Goal: Transaction & Acquisition: Subscribe to service/newsletter

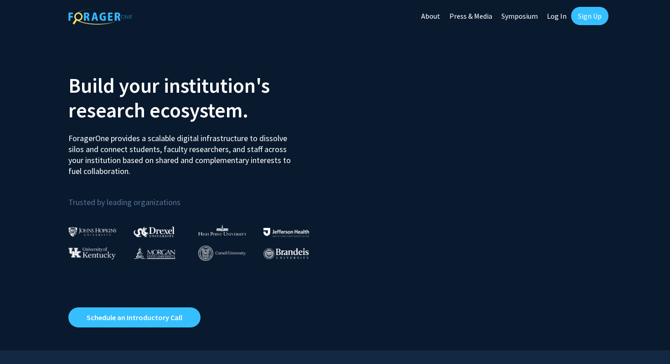
click at [561, 17] on link "Log In" at bounding box center [557, 16] width 29 height 32
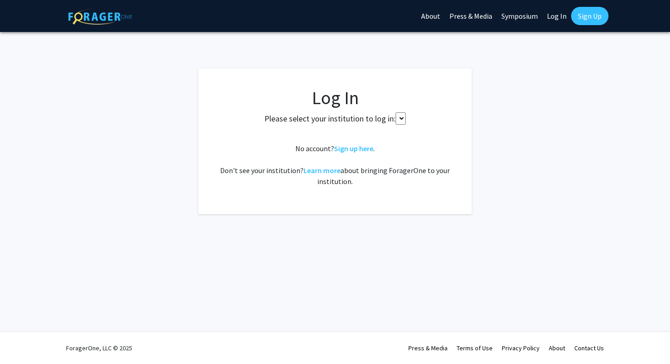
select select
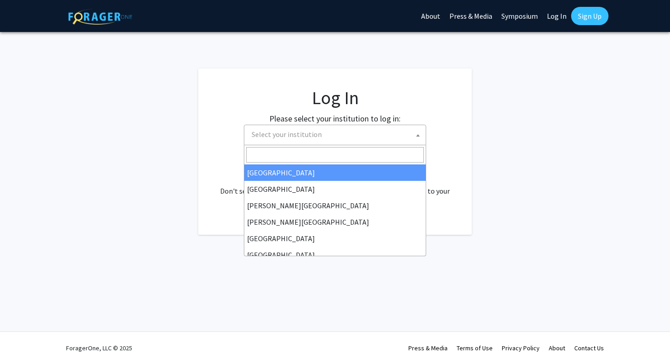
click at [409, 135] on span "Select your institution" at bounding box center [337, 134] width 178 height 19
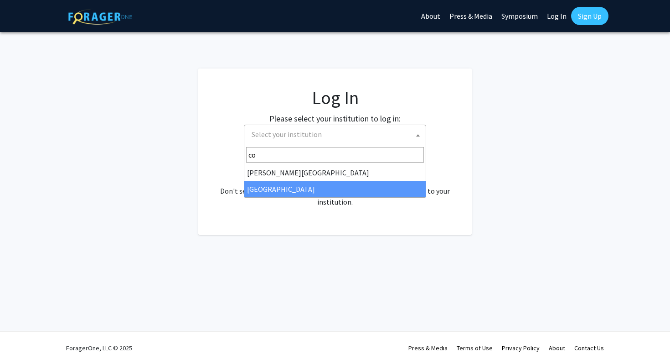
type input "c"
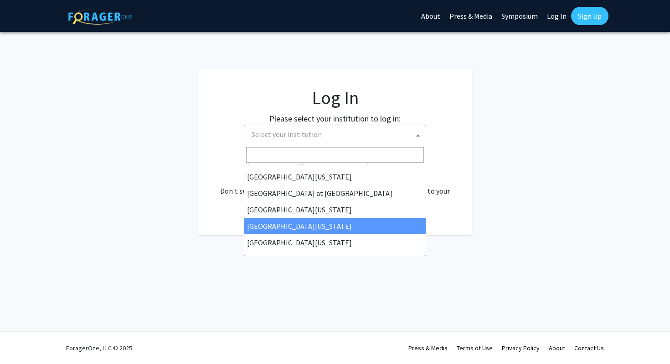
scroll to position [319, 0]
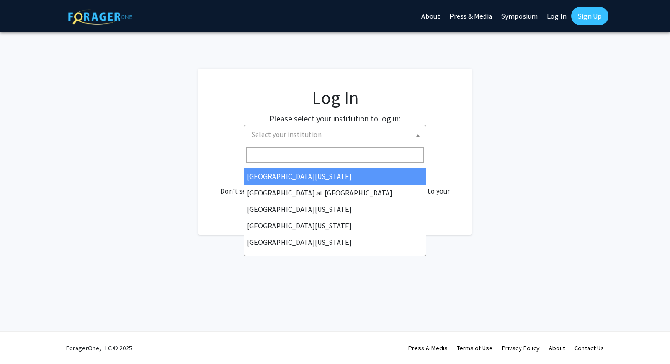
click at [571, 70] on fg-login "Log In Please select your institution to log in: [GEOGRAPHIC_DATA] [GEOGRAPHIC_…" at bounding box center [335, 151] width 670 height 166
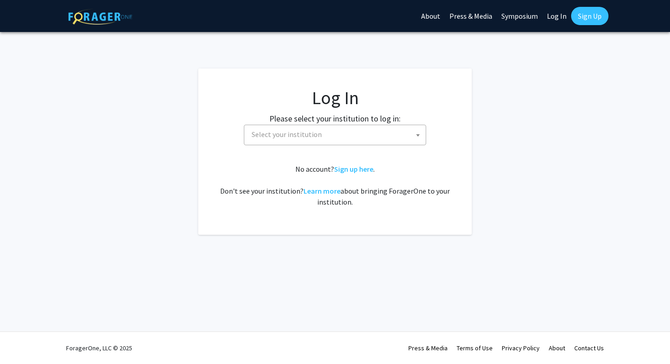
click at [359, 134] on span "Select your institution" at bounding box center [337, 134] width 178 height 19
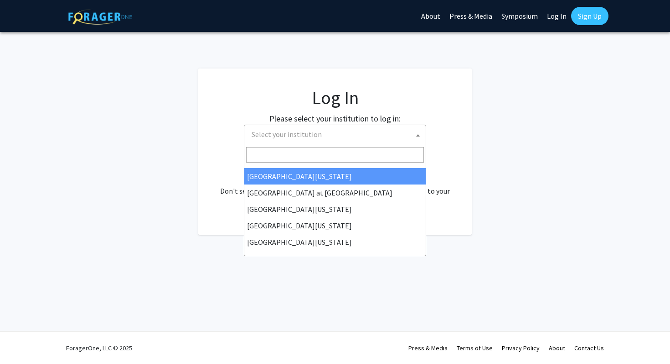
click at [582, 13] on link "Sign Up" at bounding box center [590, 16] width 37 height 18
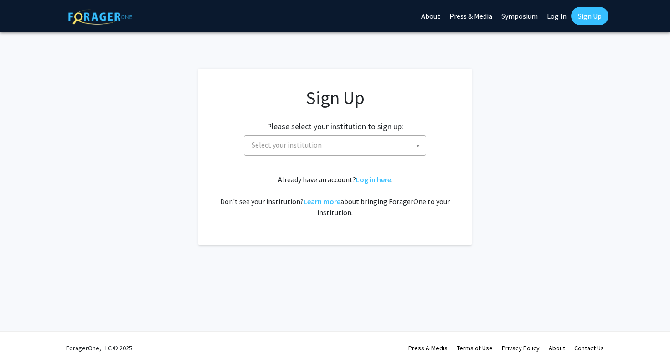
click at [379, 183] on link "Log in here" at bounding box center [373, 179] width 35 height 9
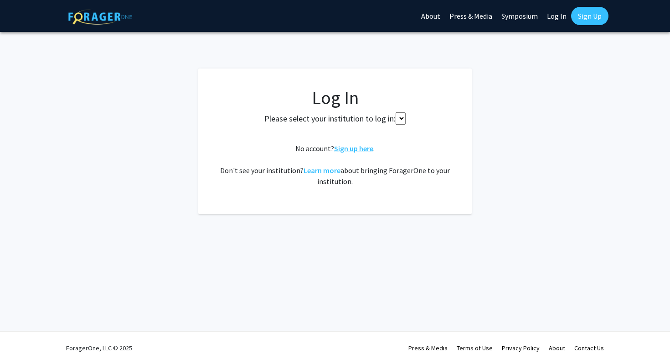
click at [360, 151] on link "Sign up here" at bounding box center [353, 148] width 39 height 9
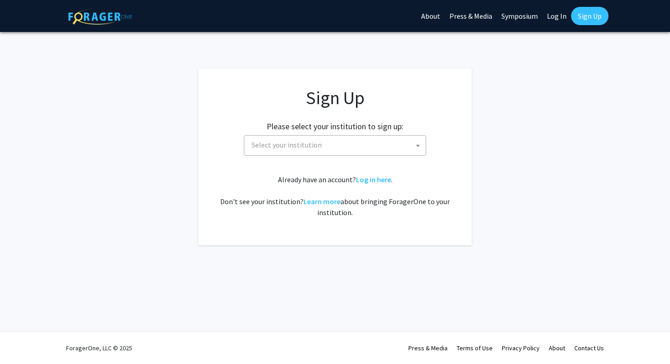
click at [361, 151] on span "Select your institution" at bounding box center [337, 144] width 178 height 19
click at [395, 100] on h1 "Sign Up" at bounding box center [335, 98] width 237 height 22
click at [374, 141] on span "Select your institution" at bounding box center [337, 144] width 178 height 19
type input "[GEOGRAPHIC_DATA]"
click at [379, 87] on h1 "Sign Up" at bounding box center [335, 98] width 237 height 22
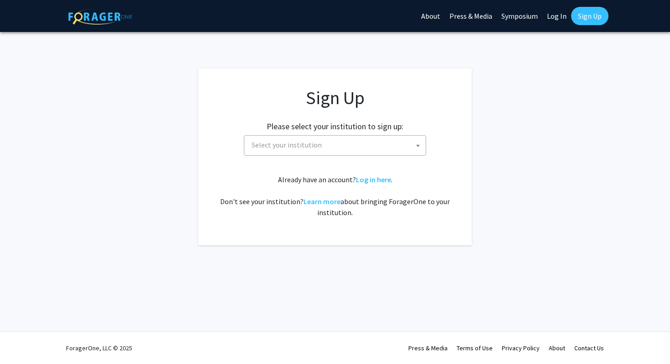
click at [256, 136] on span "Select your institution" at bounding box center [337, 144] width 178 height 19
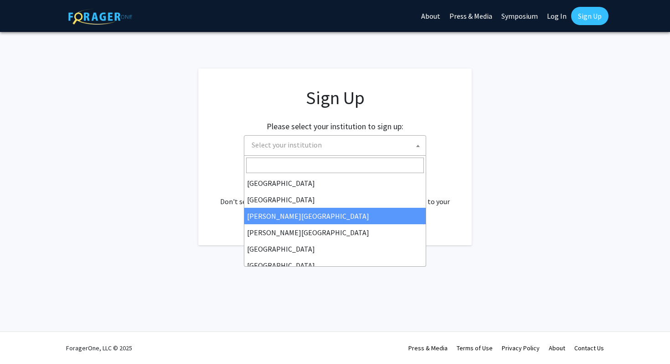
type input "C"
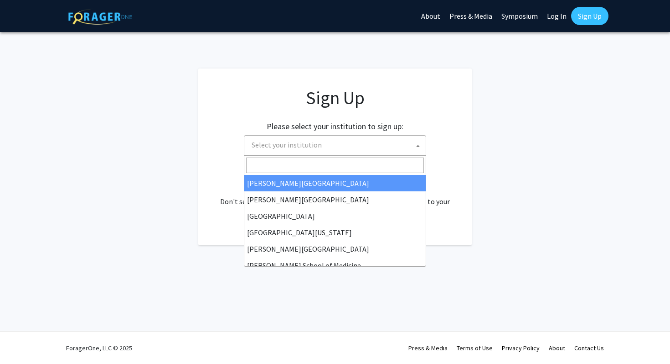
click at [283, 140] on span "Select your institution" at bounding box center [287, 144] width 70 height 9
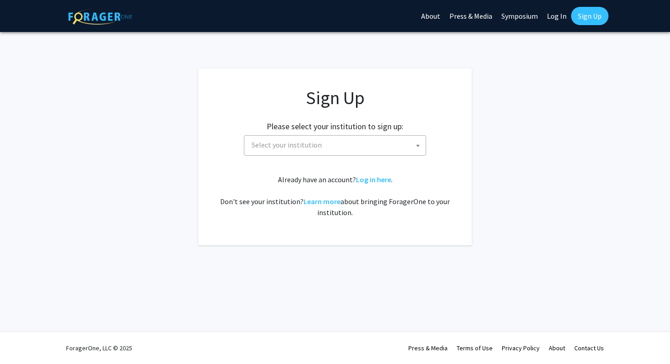
click at [379, 139] on span "Select your institution" at bounding box center [337, 144] width 178 height 19
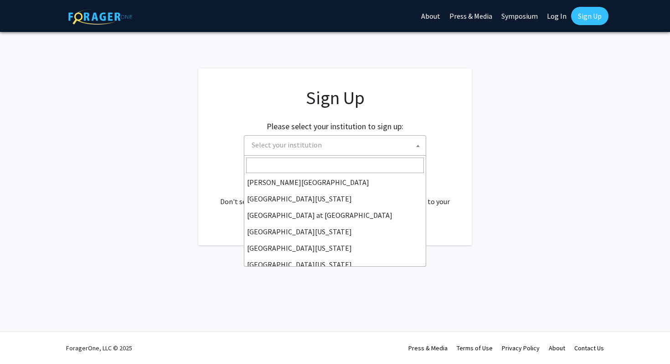
scroll to position [319, 0]
